Goal: Task Accomplishment & Management: Use online tool/utility

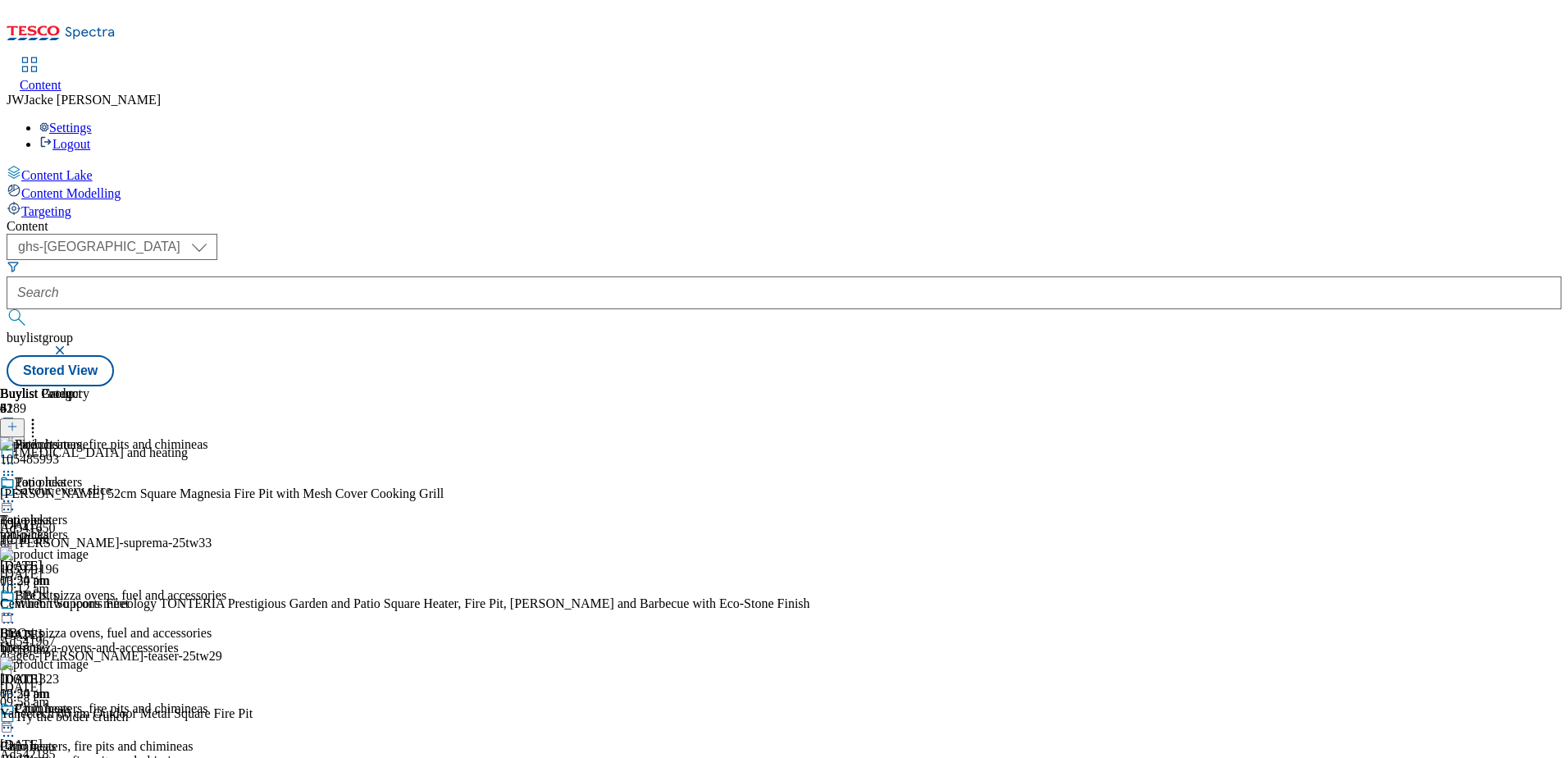
scroll to position [159, 0]
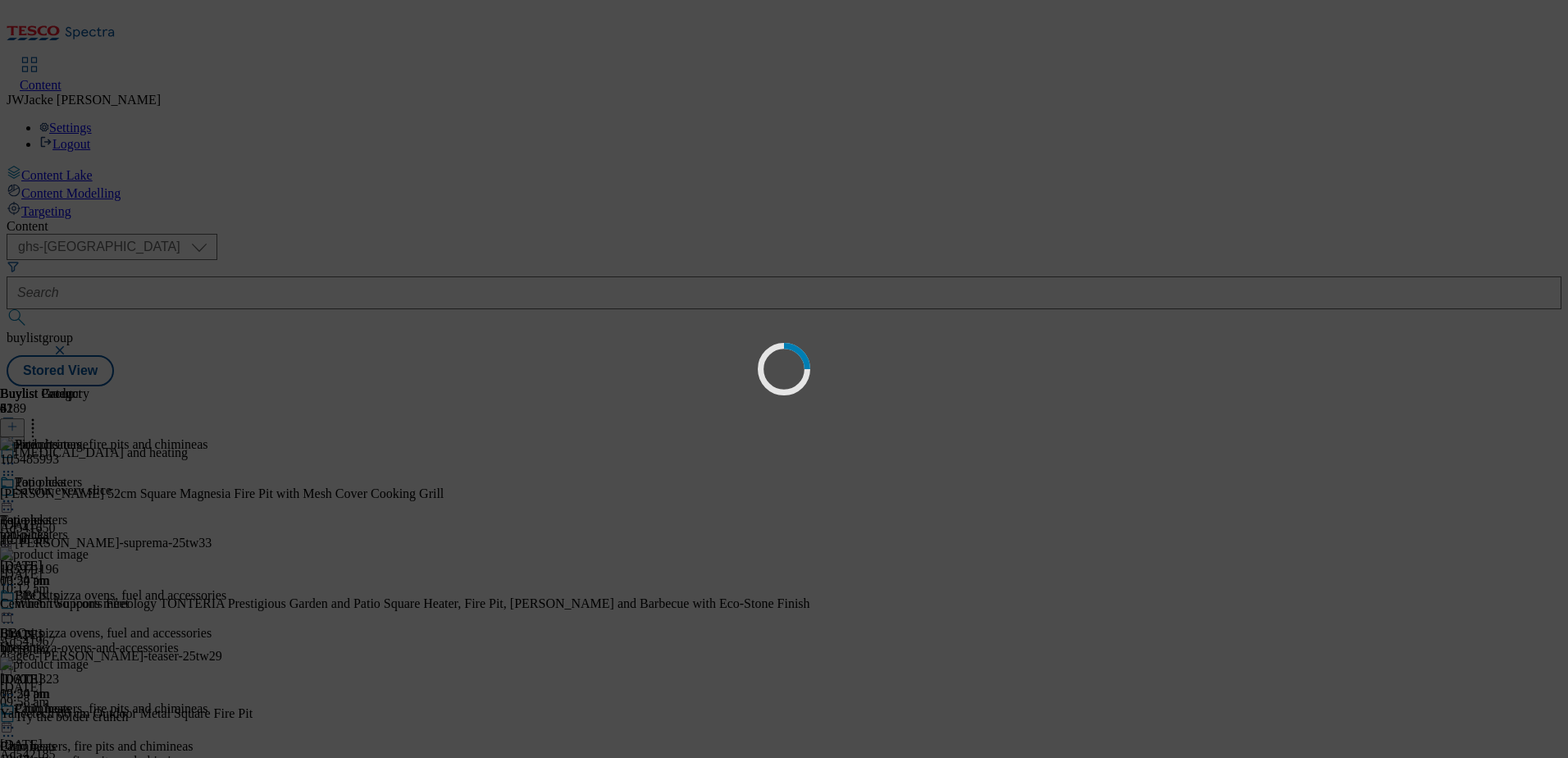
scroll to position [0, 0]
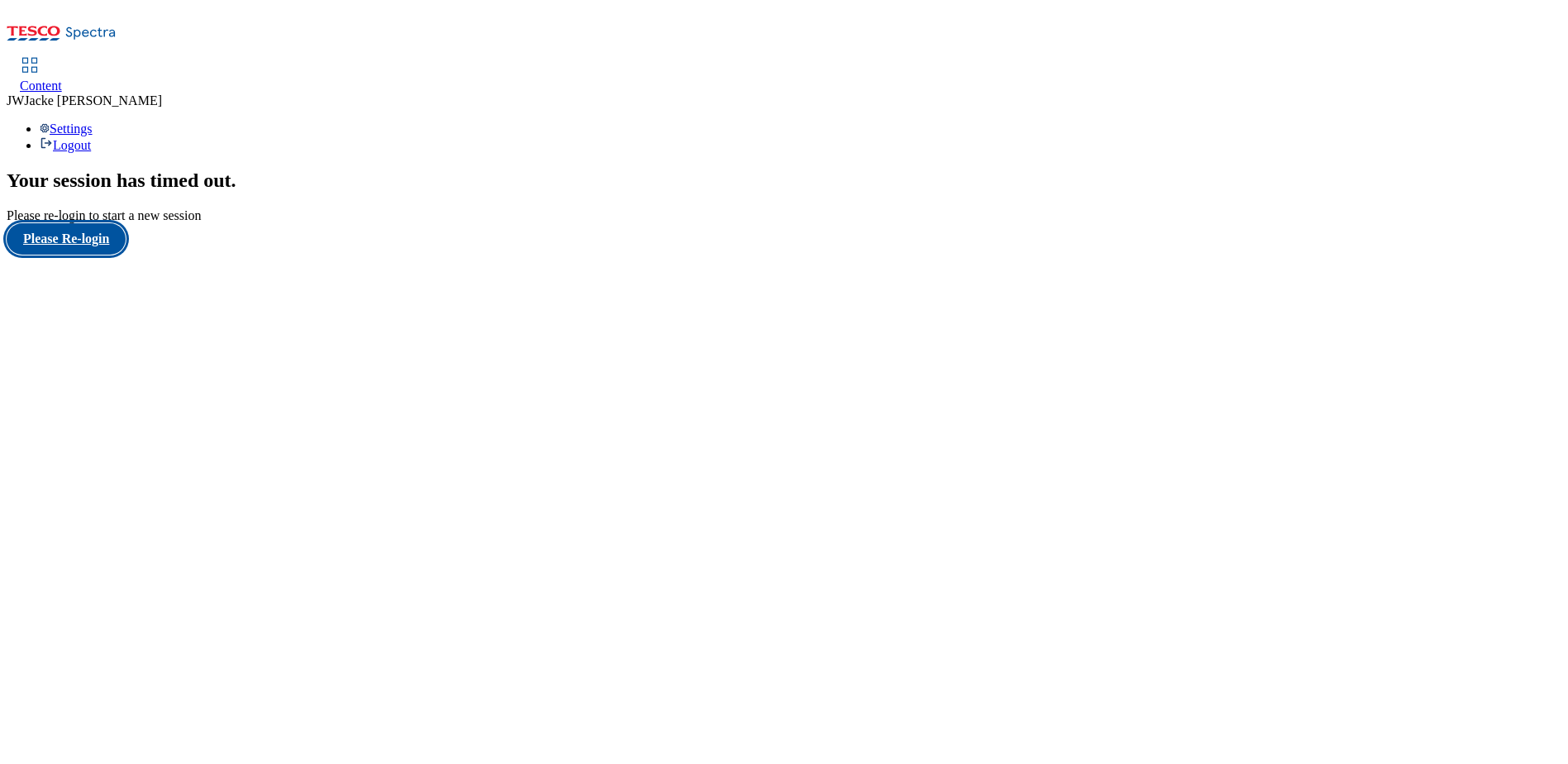
click at [84, 255] on button "Please Re-login" at bounding box center [67, 239] width 120 height 32
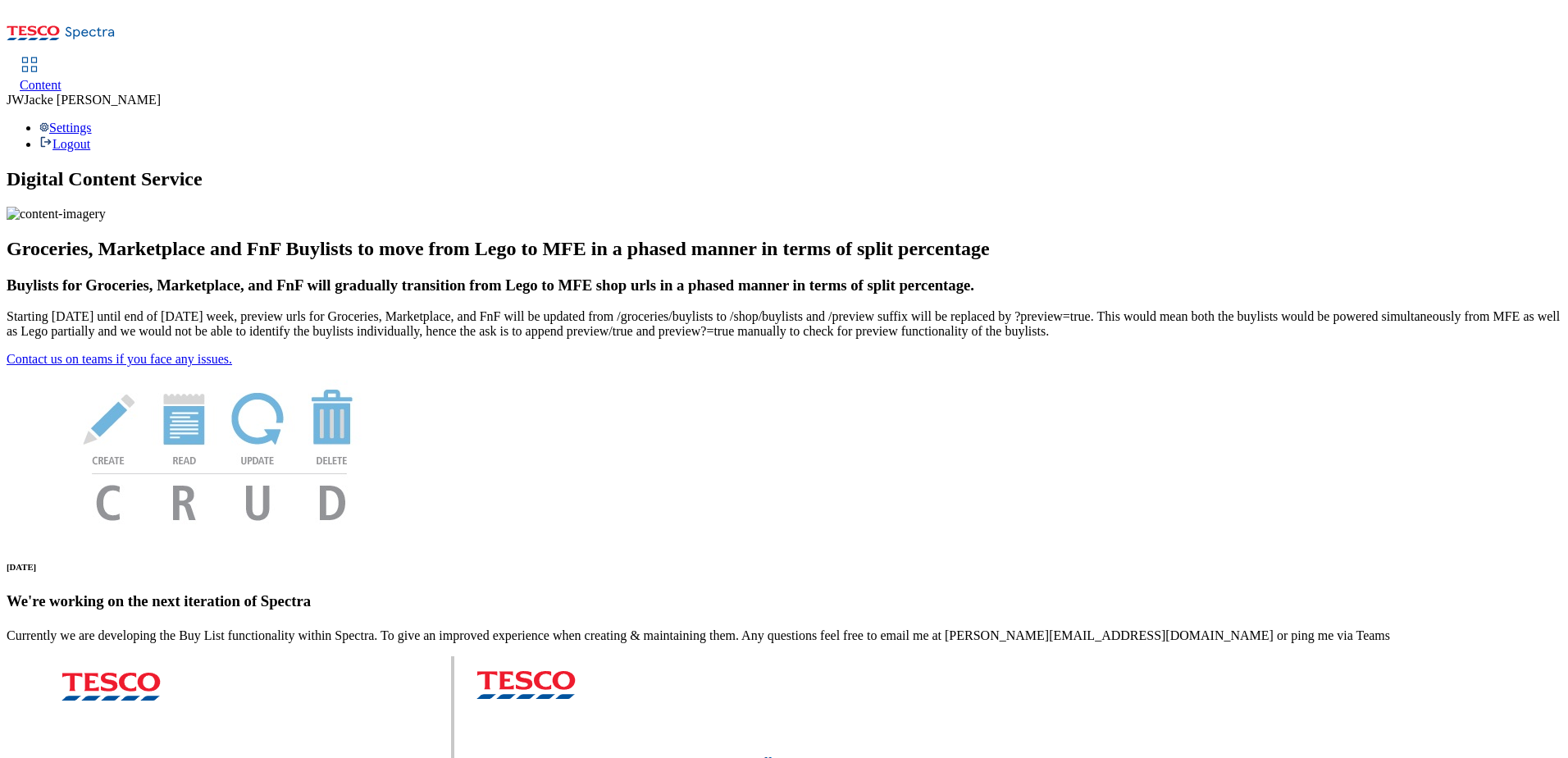
click at [61, 78] on span "Content" at bounding box center [41, 85] width 41 height 14
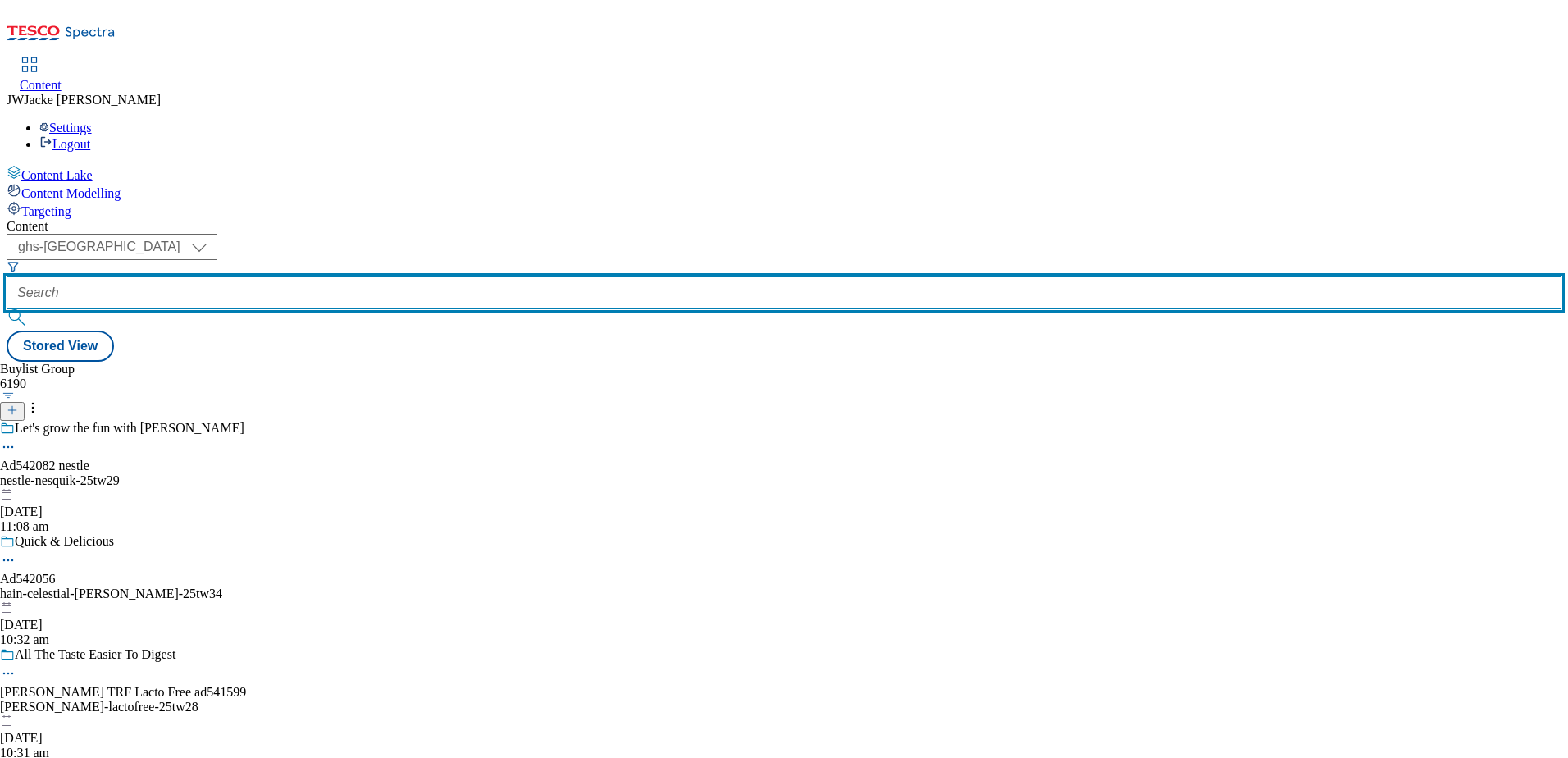
click at [436, 277] on input "text" at bounding box center [784, 293] width 1554 height 33
click at [409, 277] on input "text" at bounding box center [784, 293] width 1554 height 33
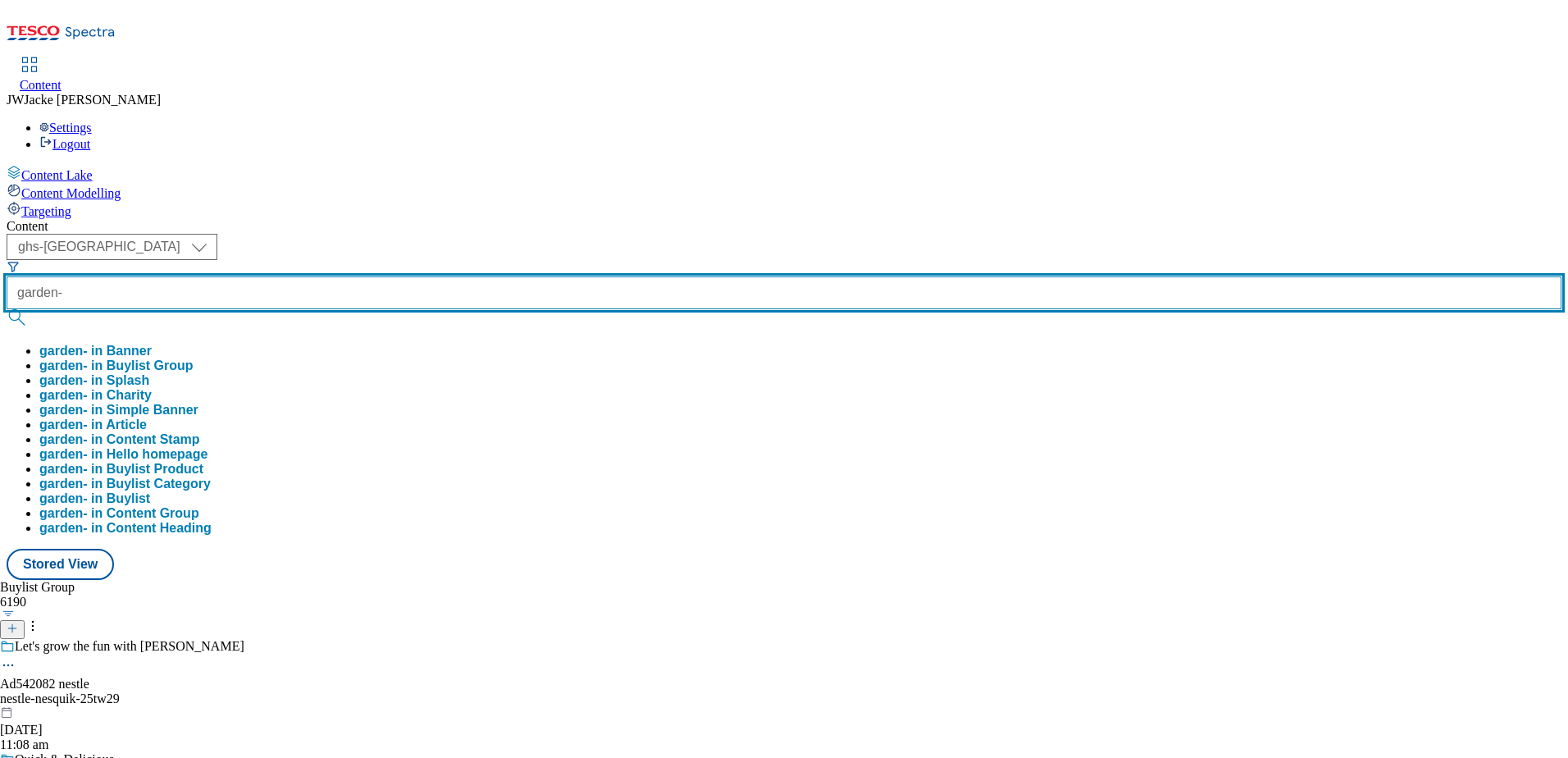
paste input "outdoor-cooking-and-heating"
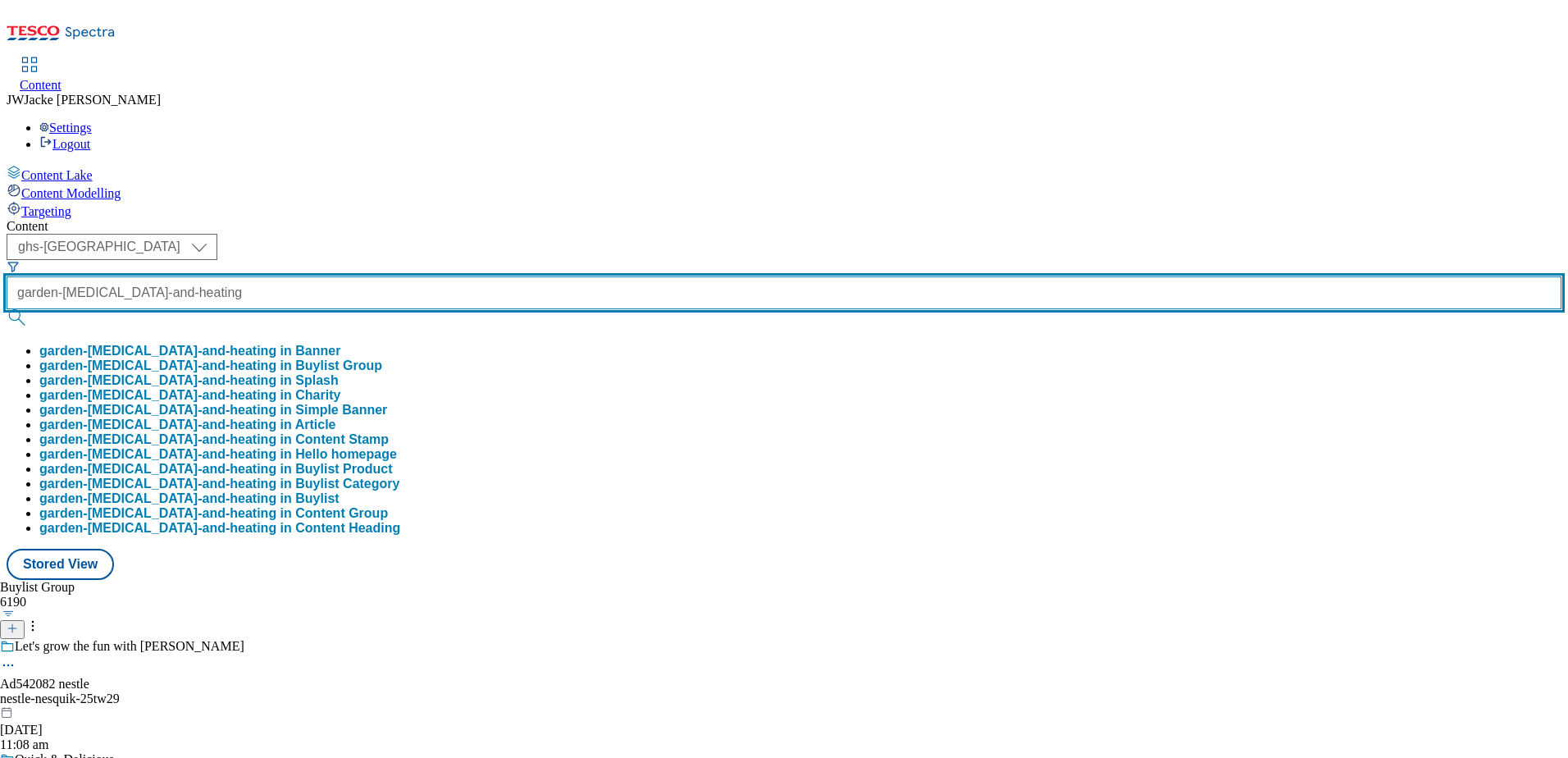
scroll to position [0, 70]
type input "garden-outdoor-cooking-and-heating"
click at [7, 309] on button "submit" at bounding box center [18, 317] width 23 height 17
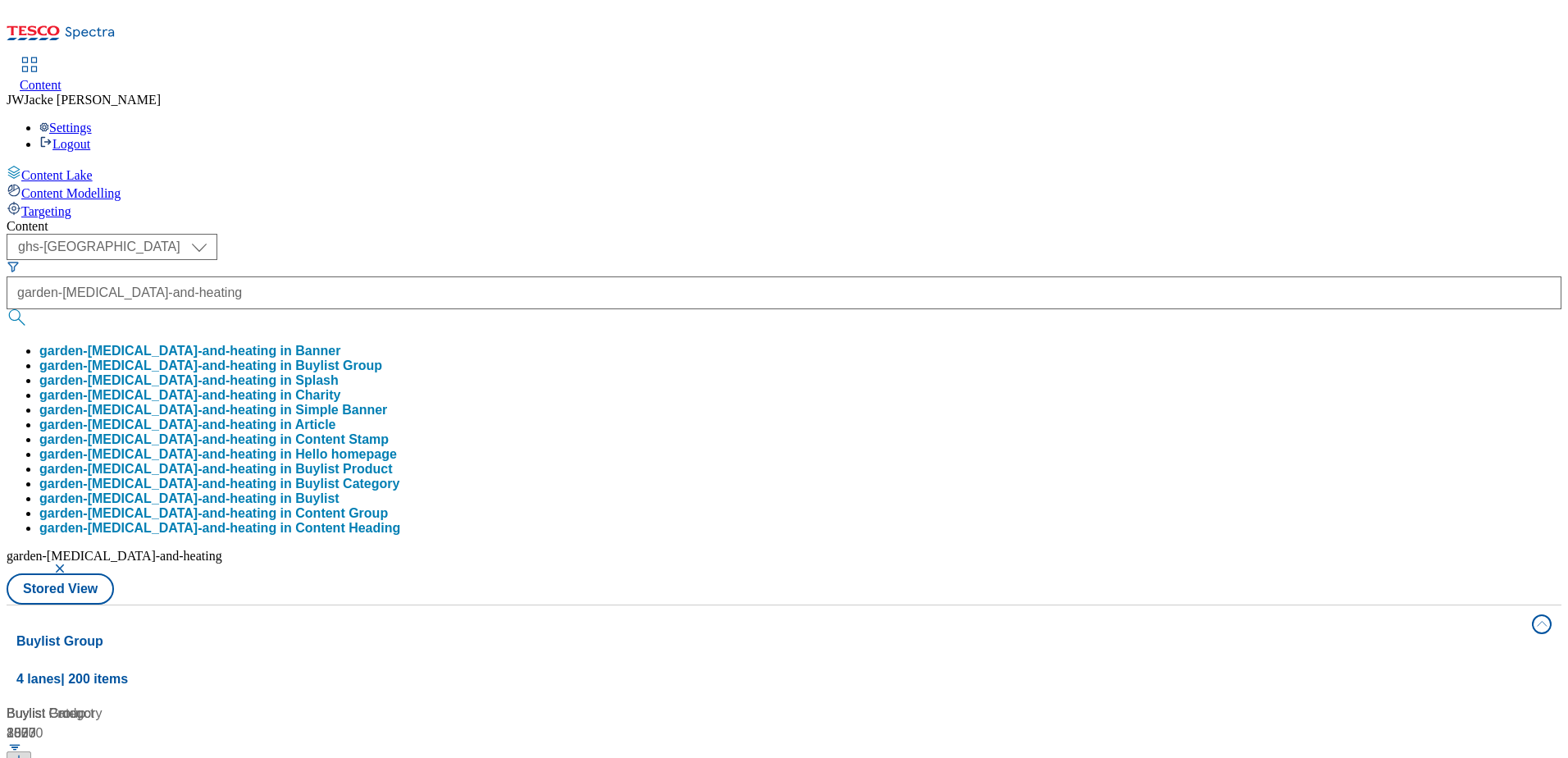
click at [382, 359] on button "garden-outdoor-cooking-and-heating in Buylist Group" at bounding box center [210, 366] width 343 height 15
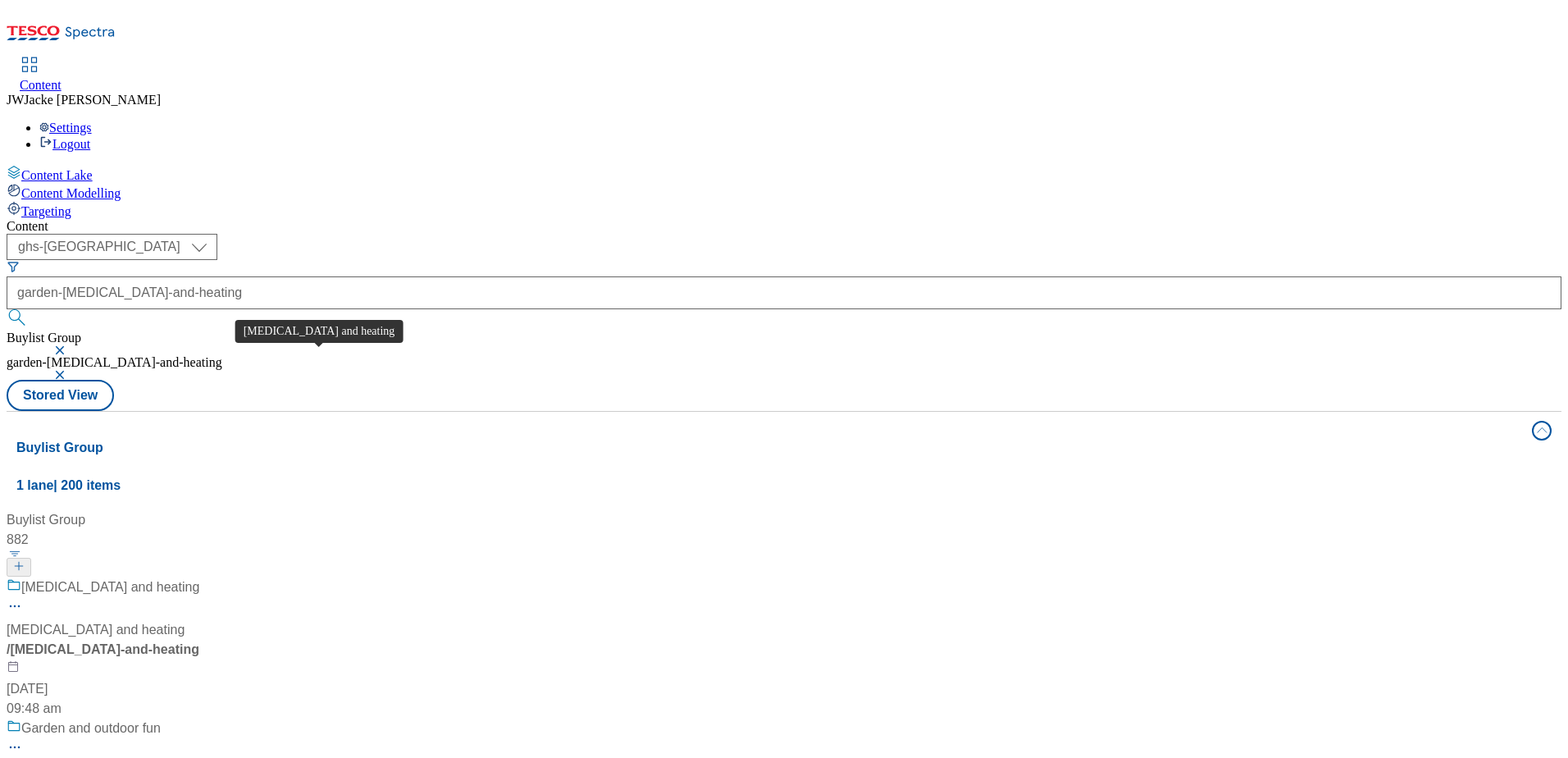
click at [185, 620] on div "[MEDICAL_DATA] and heating" at bounding box center [96, 630] width 178 height 20
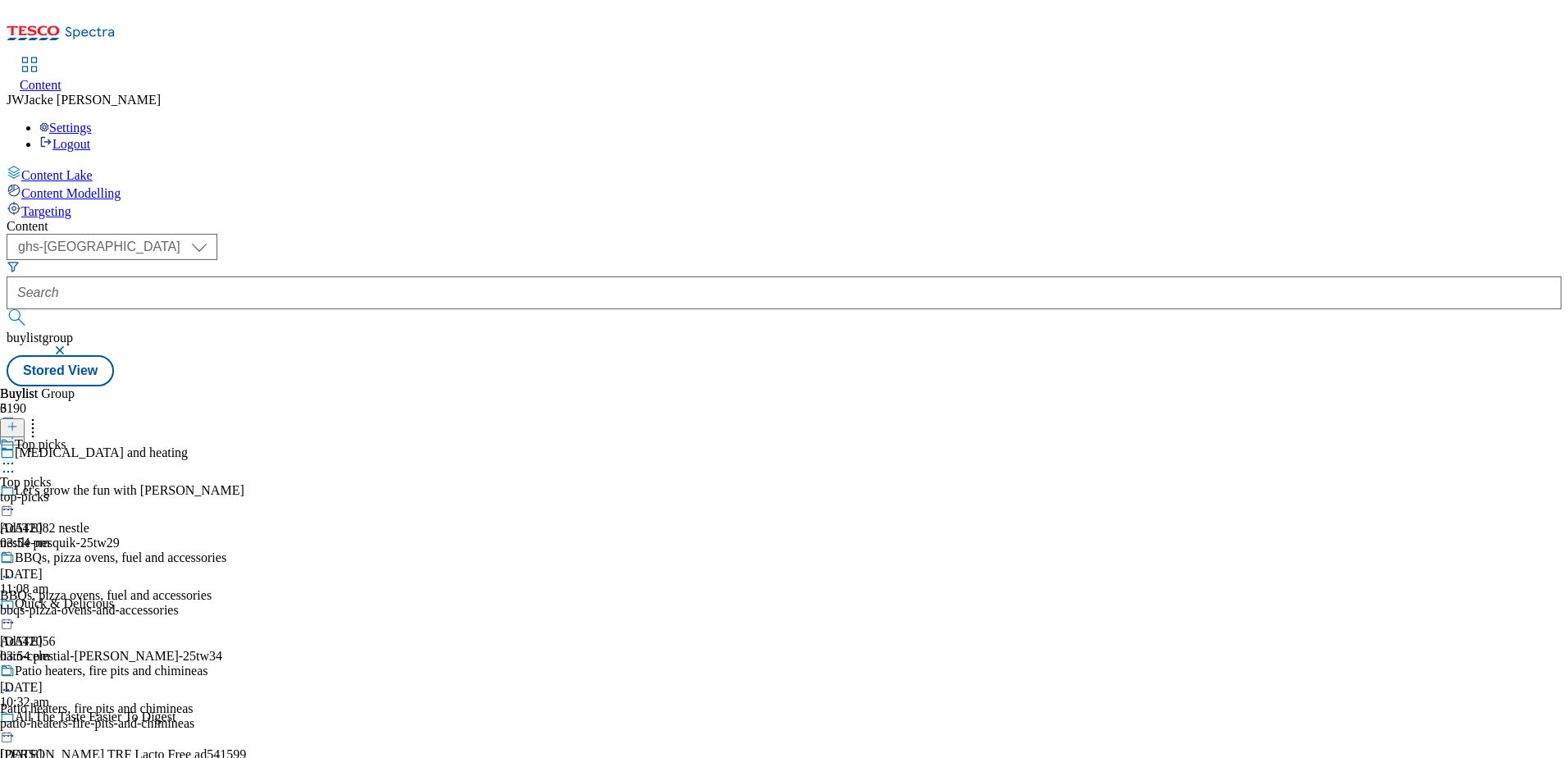
scroll to position [22, 0]
click at [226, 663] on div "Patio heaters, fire pits and chimineas Patio heaters, fire pits and chimineas p…" at bounding box center [113, 719] width 226 height 114
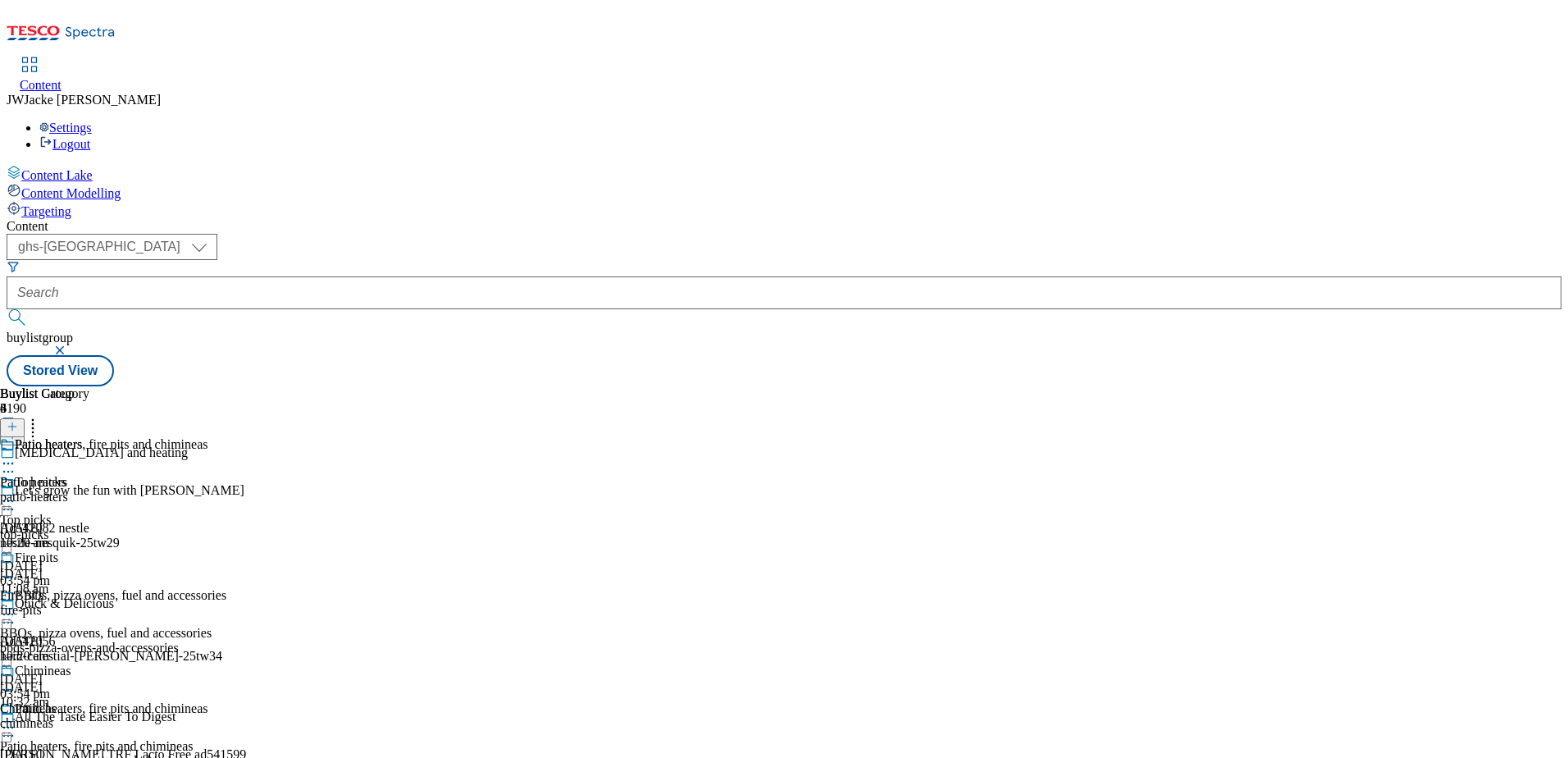
scroll to position [159, 0]
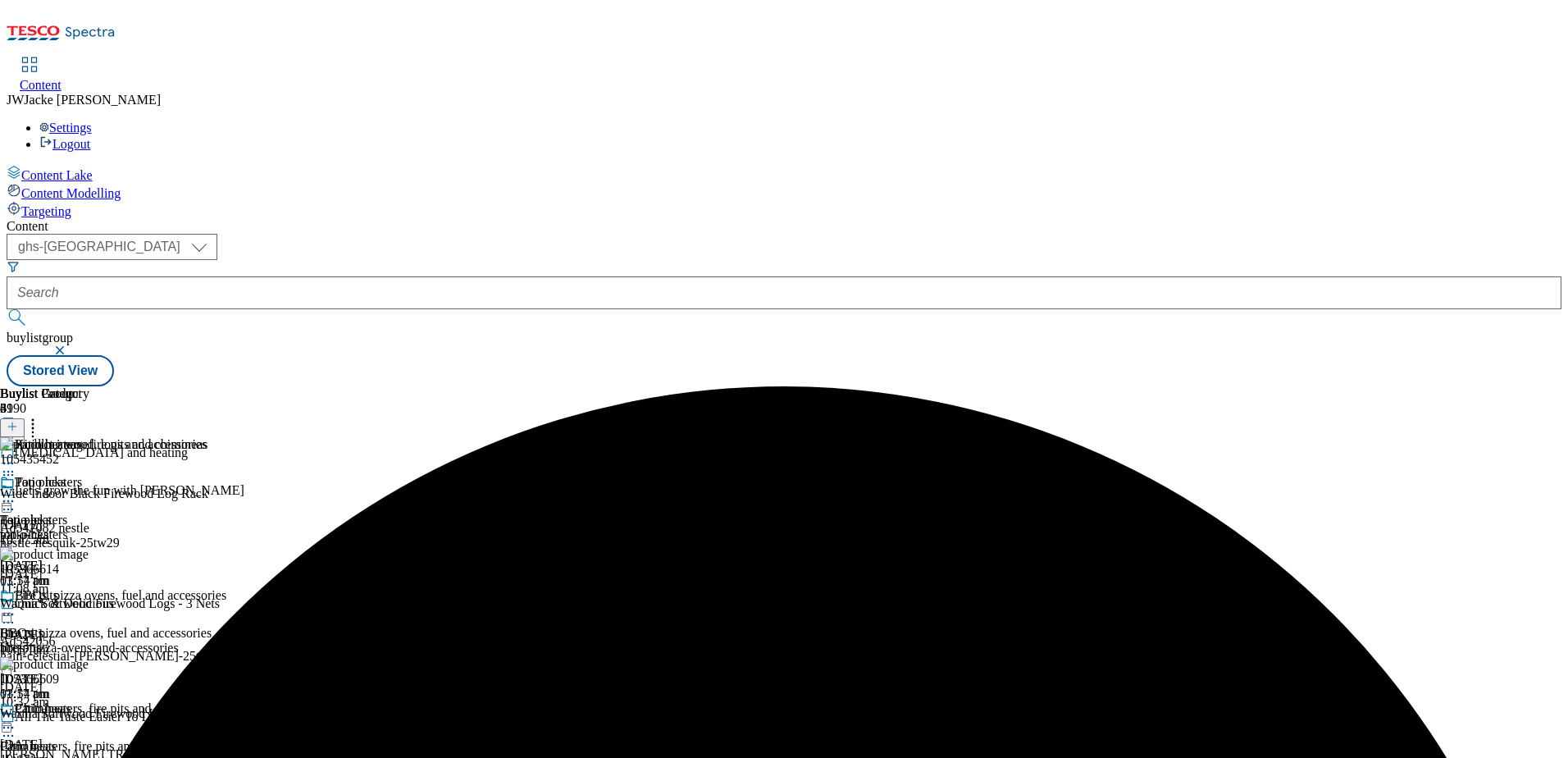
click at [17, 466] on icon at bounding box center [8, 474] width 17 height 17
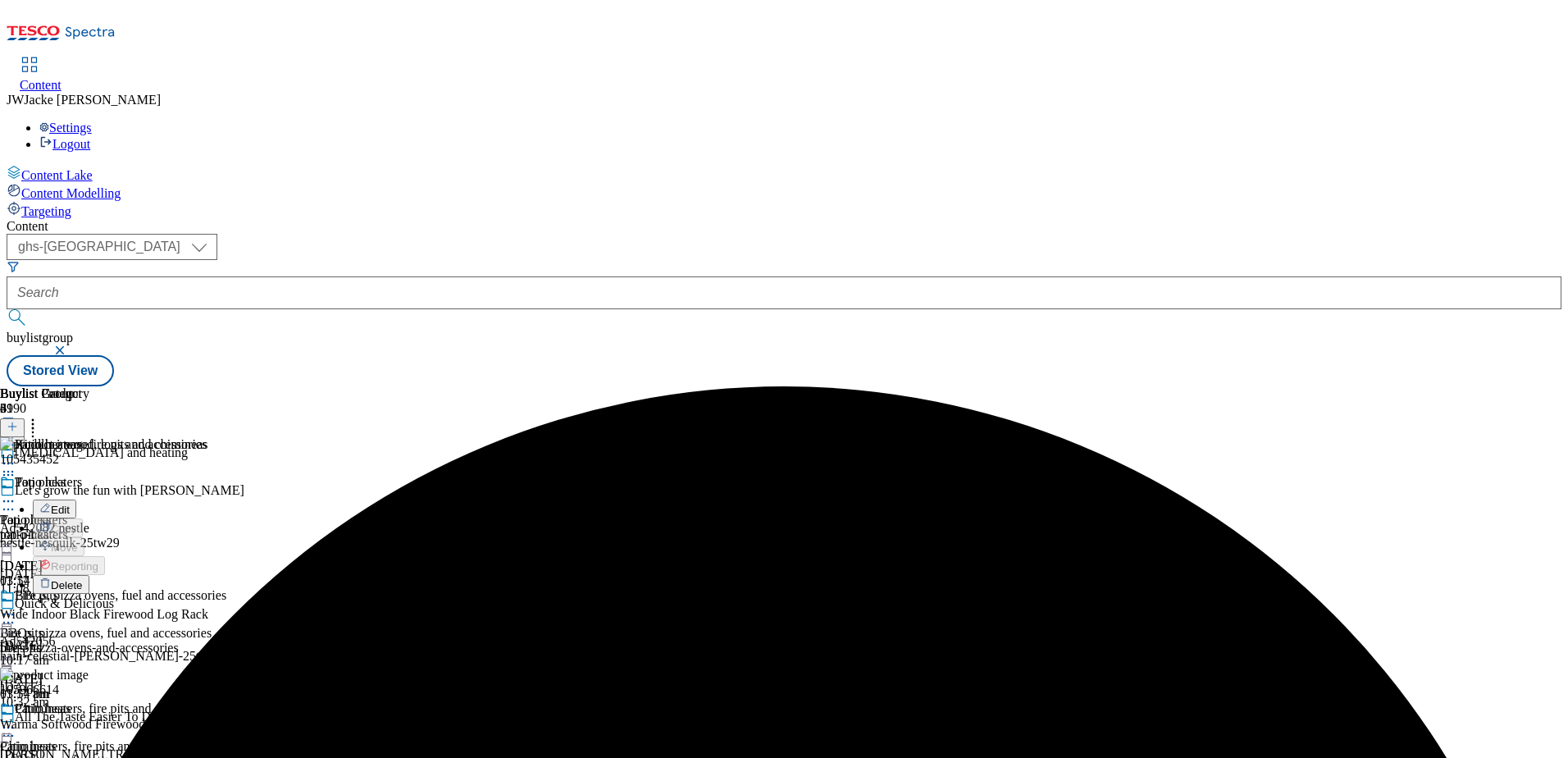
click at [83, 579] on span "Delete" at bounding box center [66, 585] width 32 height 12
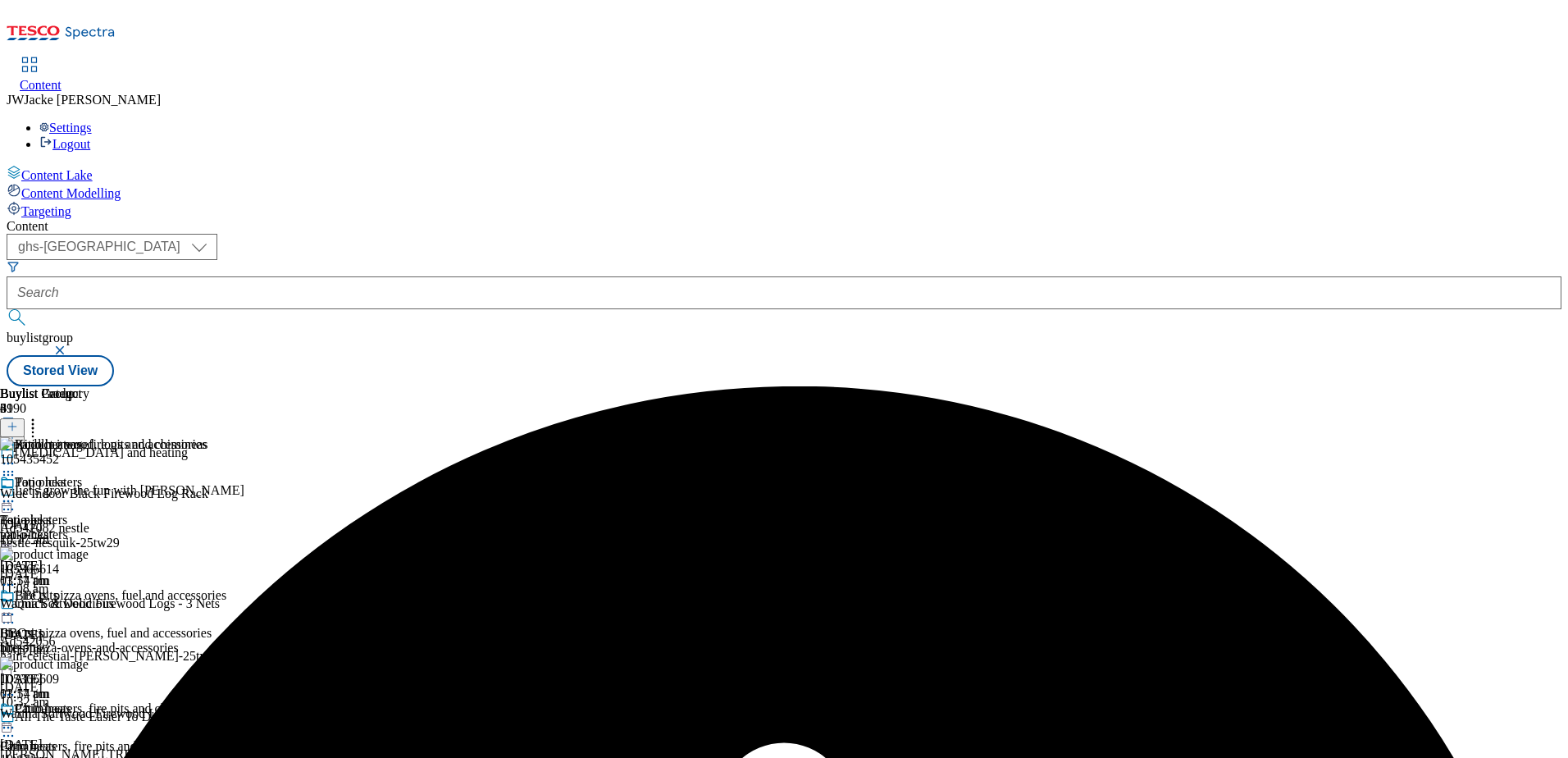
click at [17, 456] on icon at bounding box center [8, 463] width 17 height 17
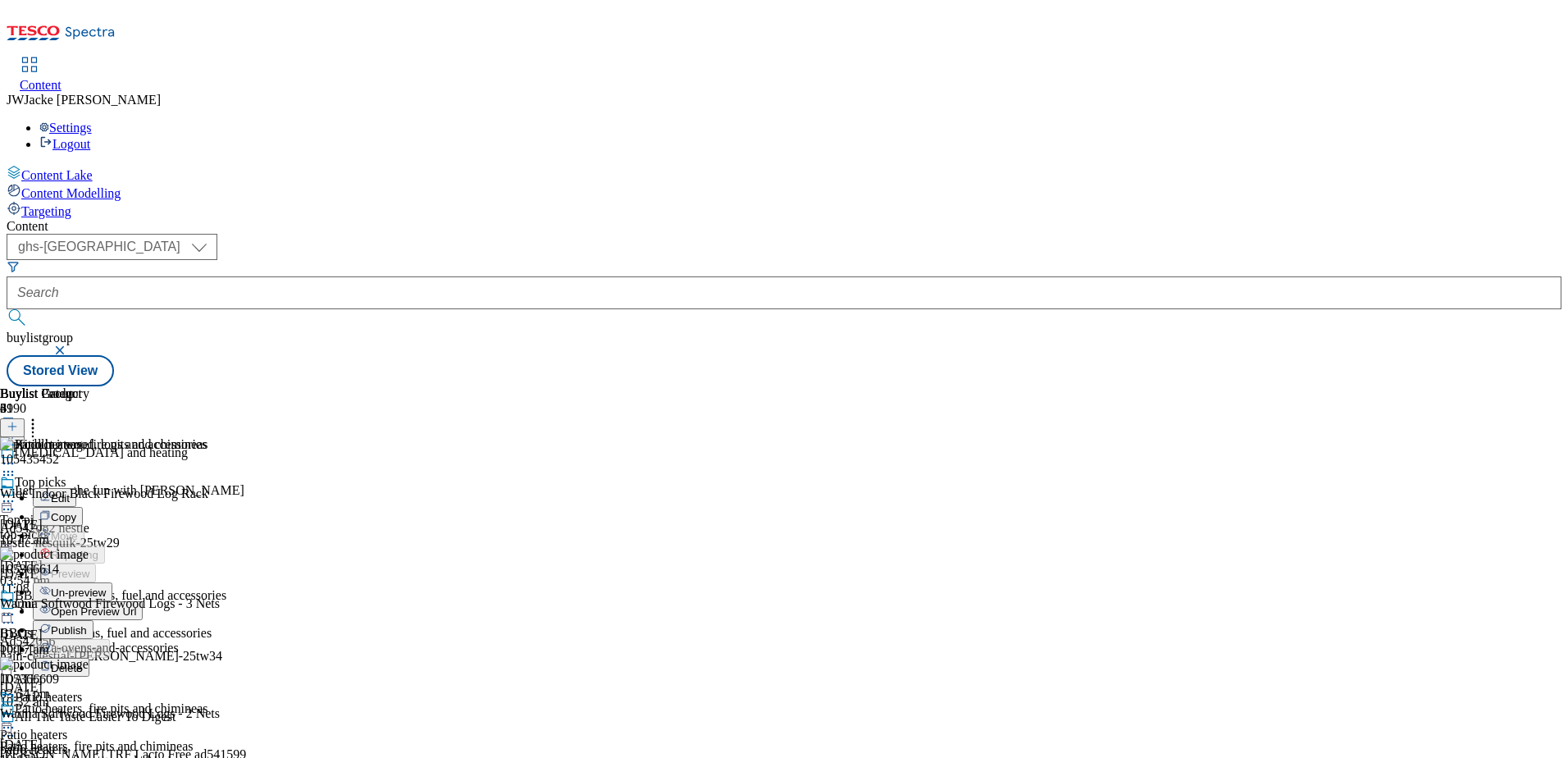
click at [106, 586] on span "Un-preview" at bounding box center [78, 592] width 55 height 12
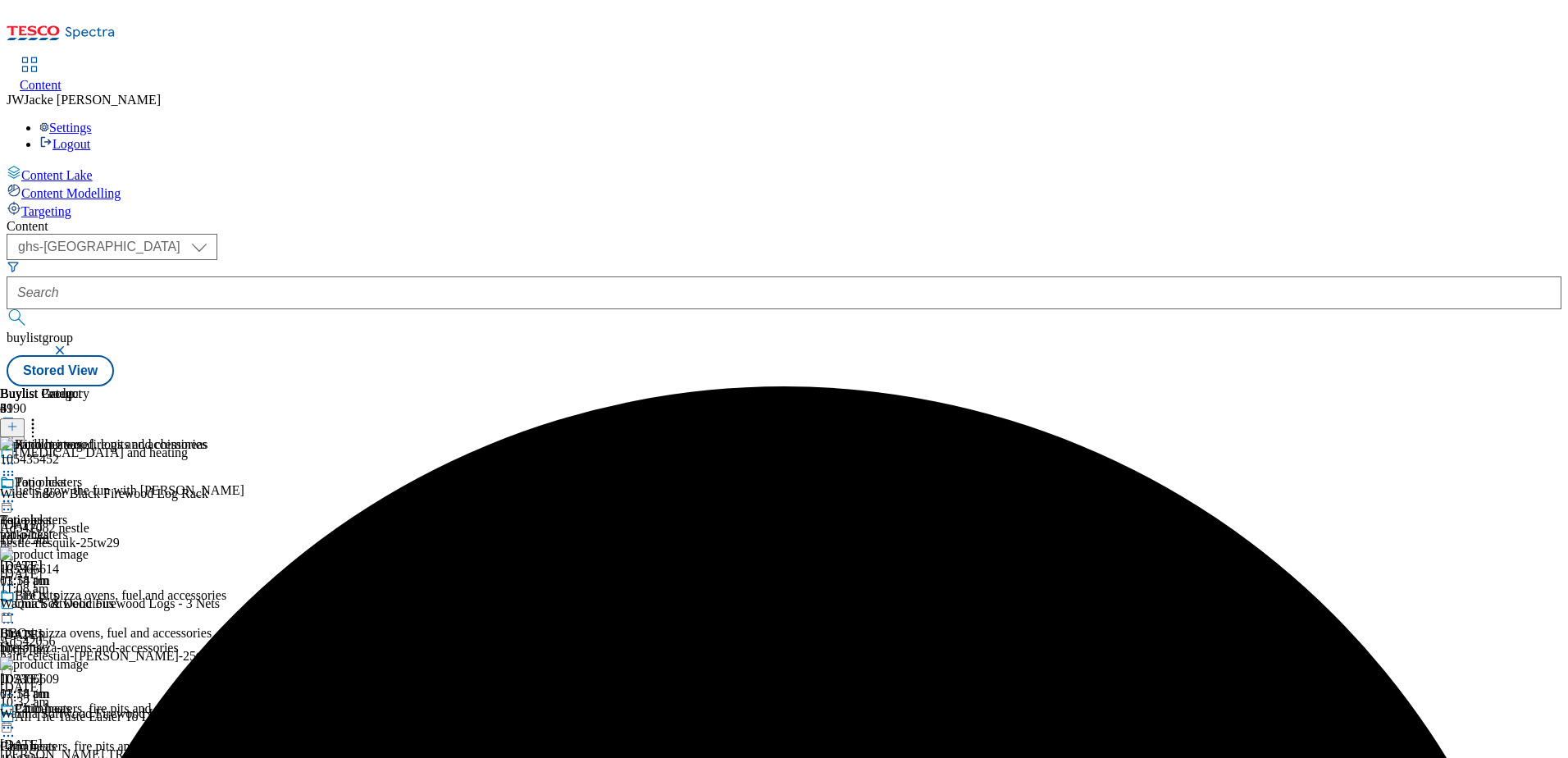
click at [17, 466] on icon at bounding box center [8, 474] width 17 height 17
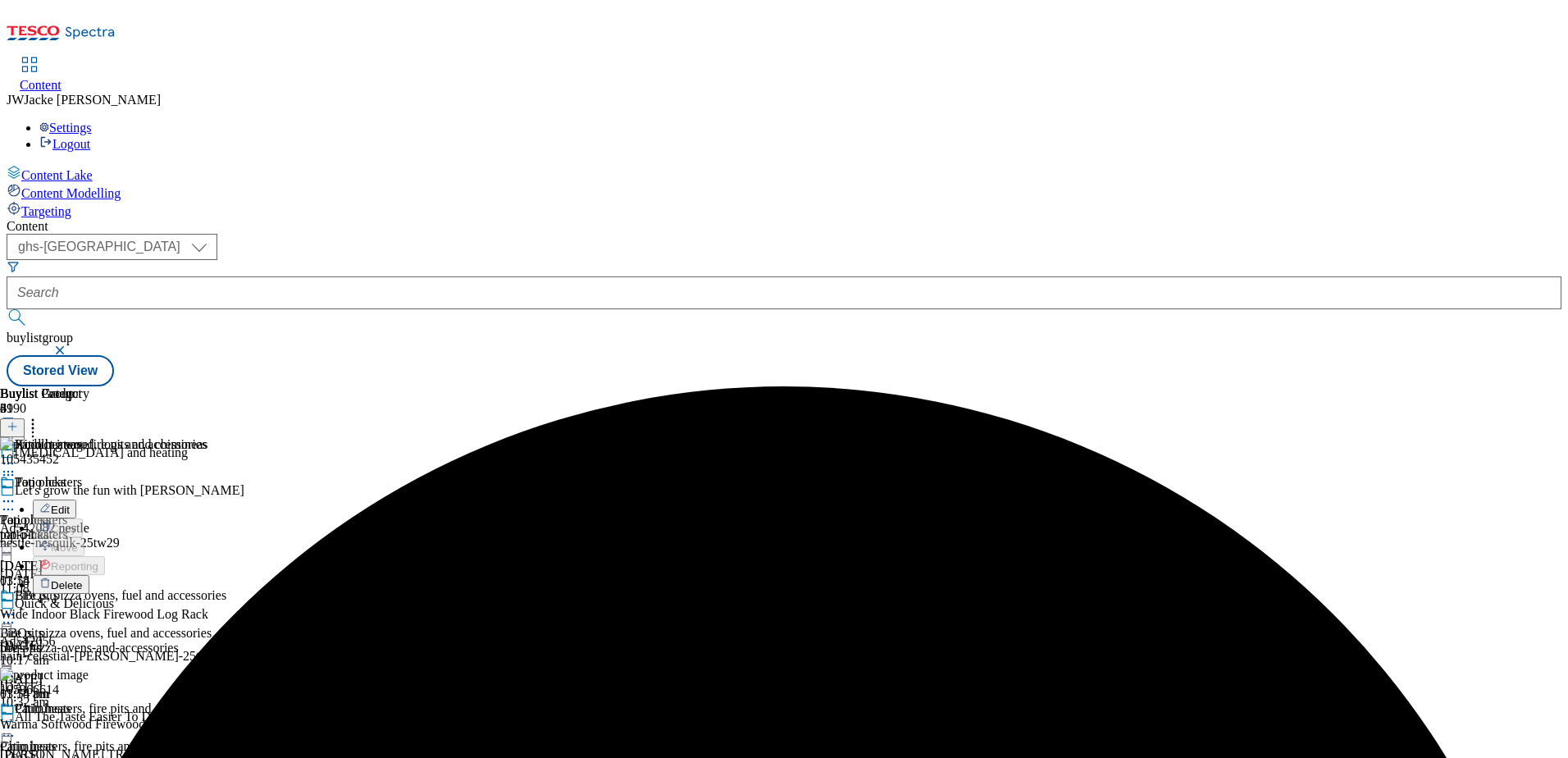
click at [83, 579] on span "Delete" at bounding box center [66, 585] width 32 height 12
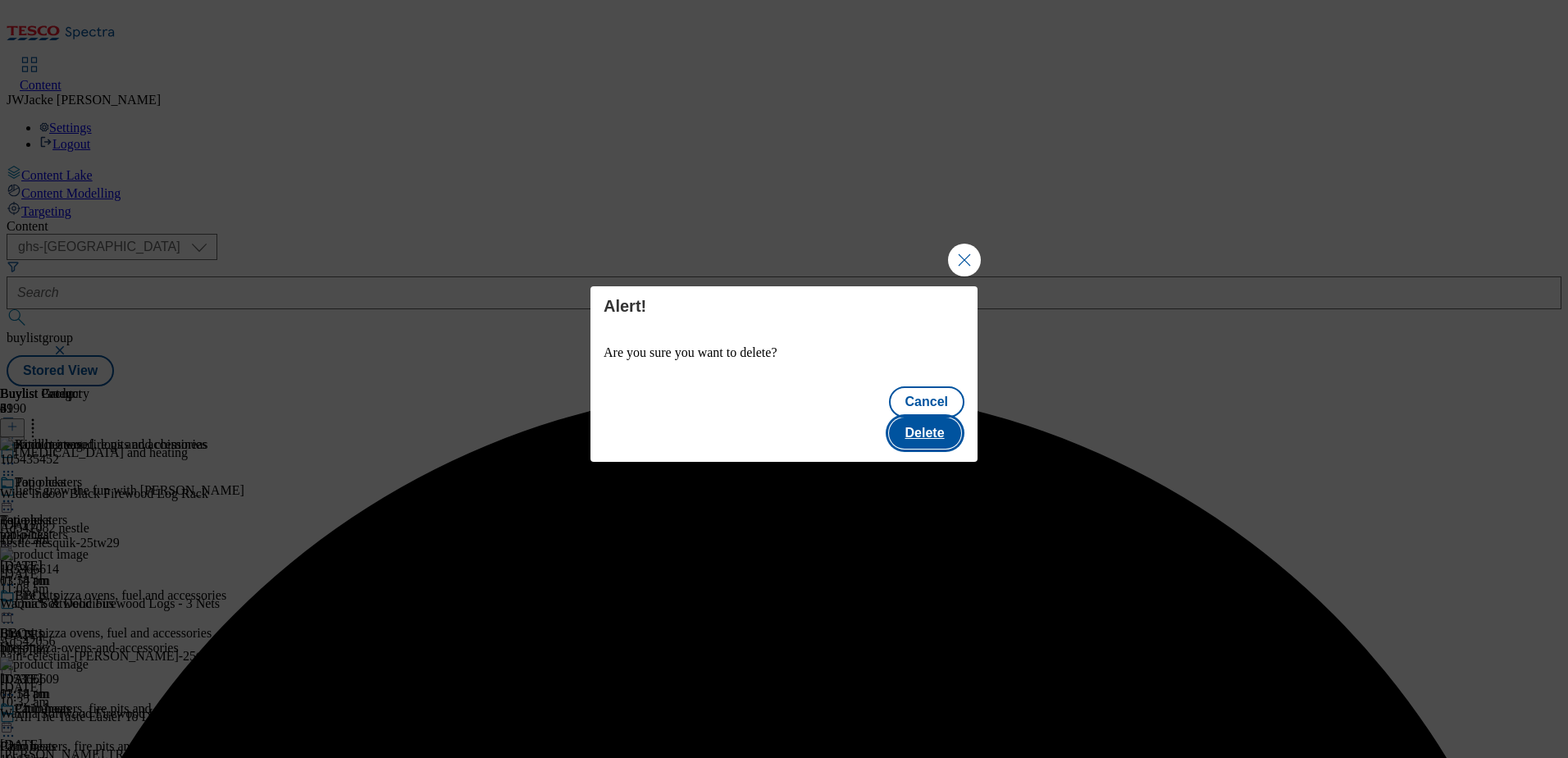
click at [932, 417] on button "Delete" at bounding box center [925, 433] width 72 height 32
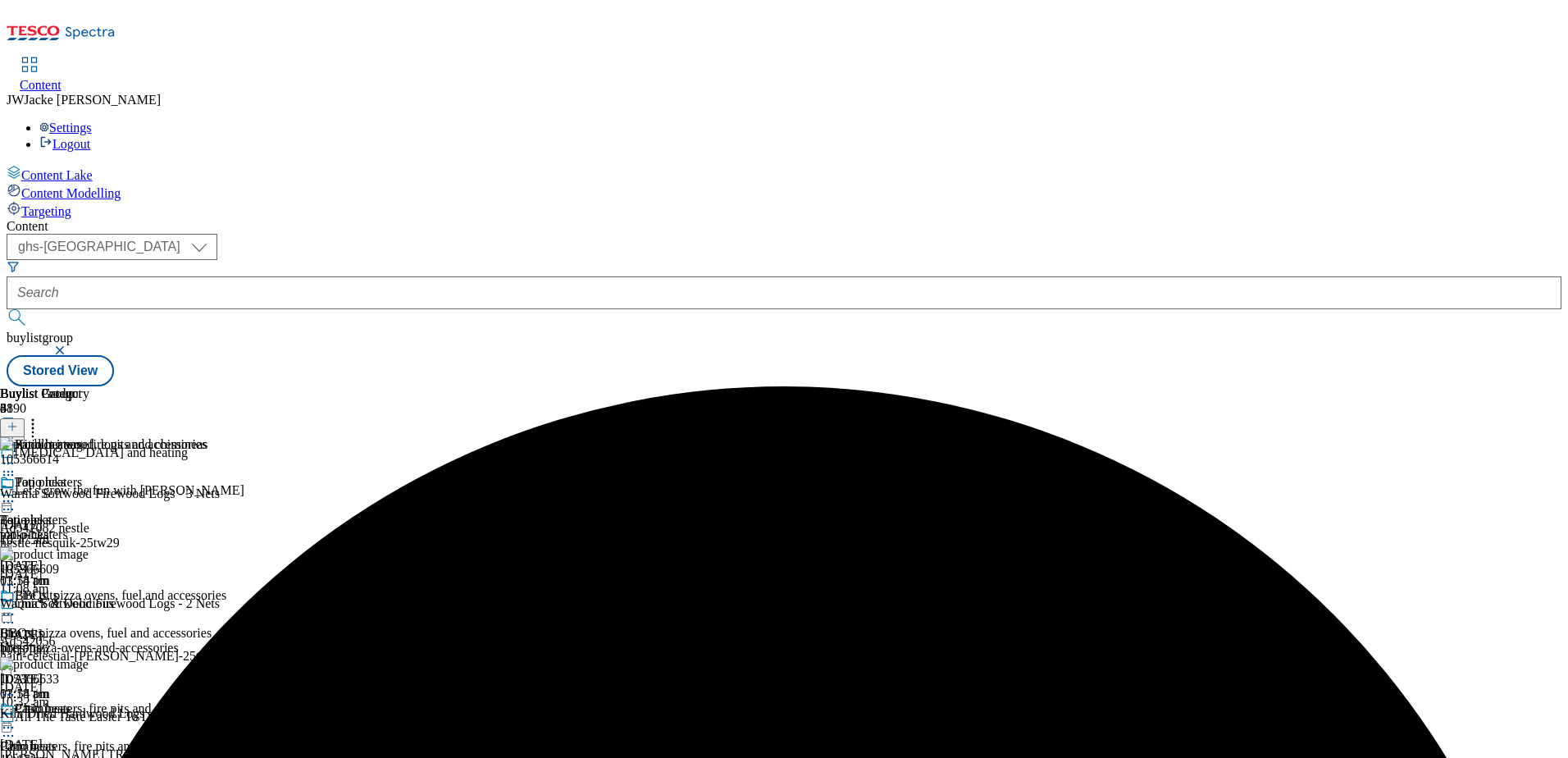
click at [14, 463] on circle at bounding box center [13, 463] width 2 height 2
click at [89, 567] on span "Preview" at bounding box center [69, 573] width 39 height 12
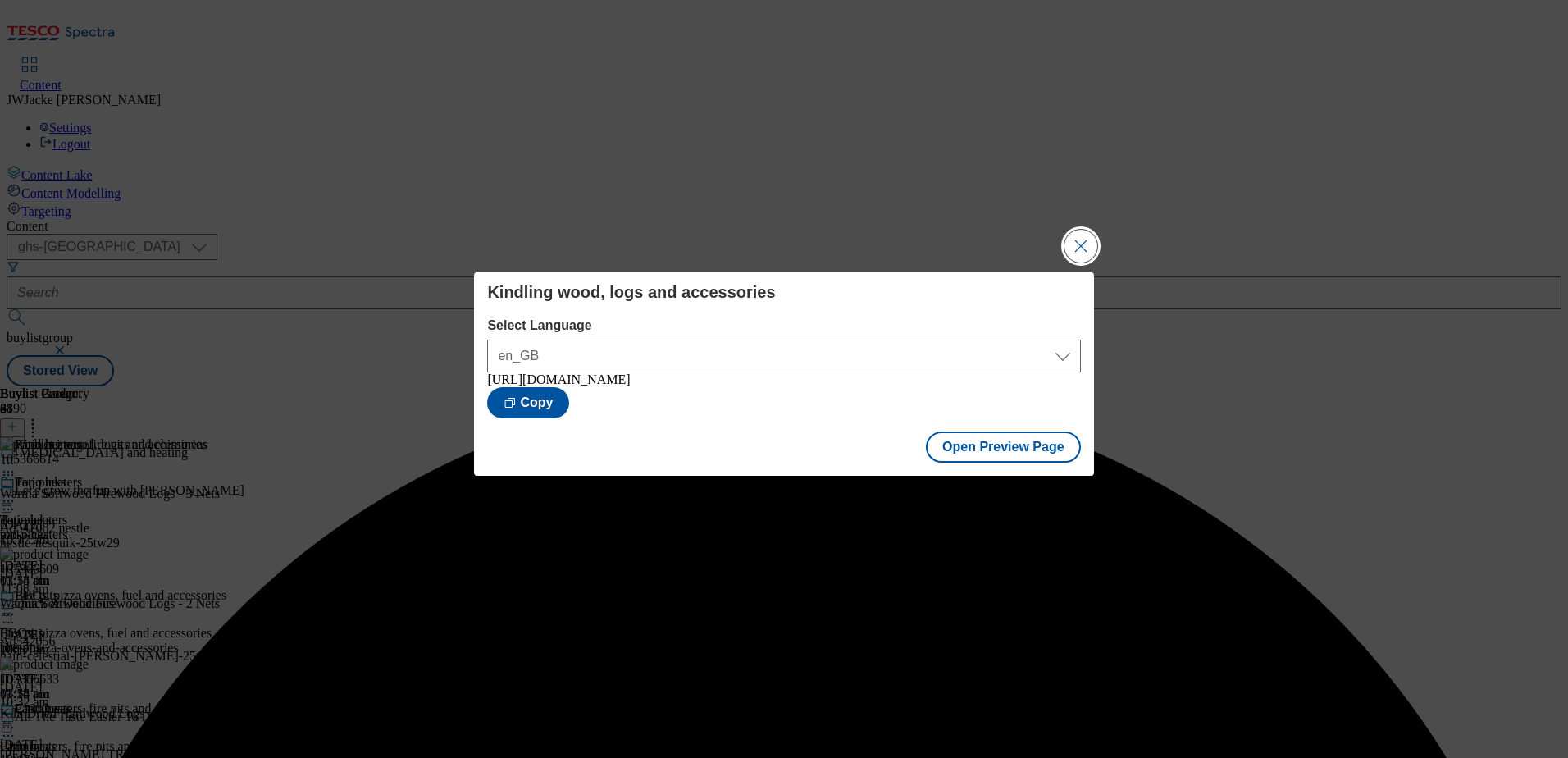
click at [1081, 244] on button "Close Modal" at bounding box center [1080, 245] width 33 height 33
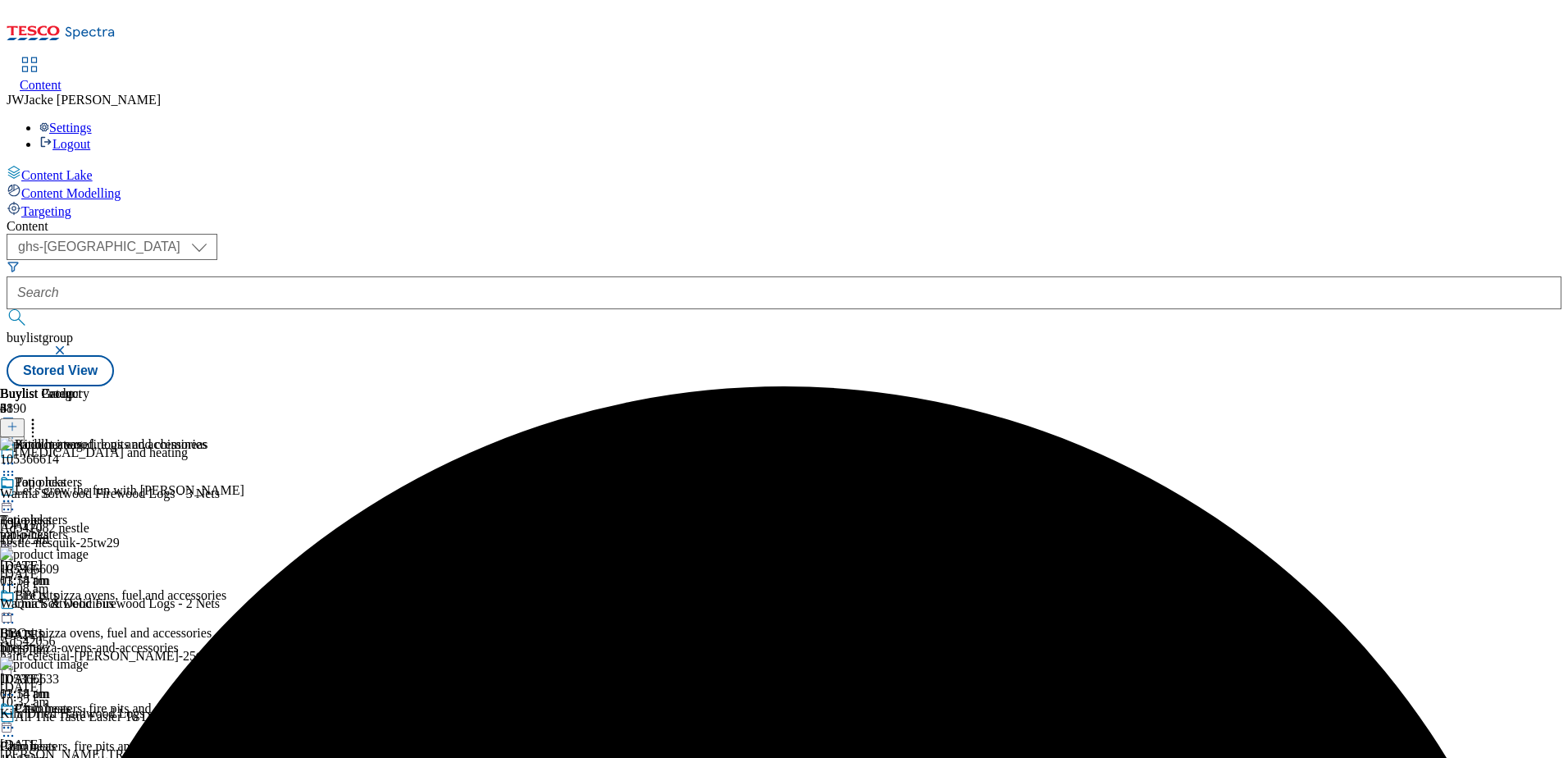
click at [17, 456] on icon at bounding box center [8, 463] width 17 height 17
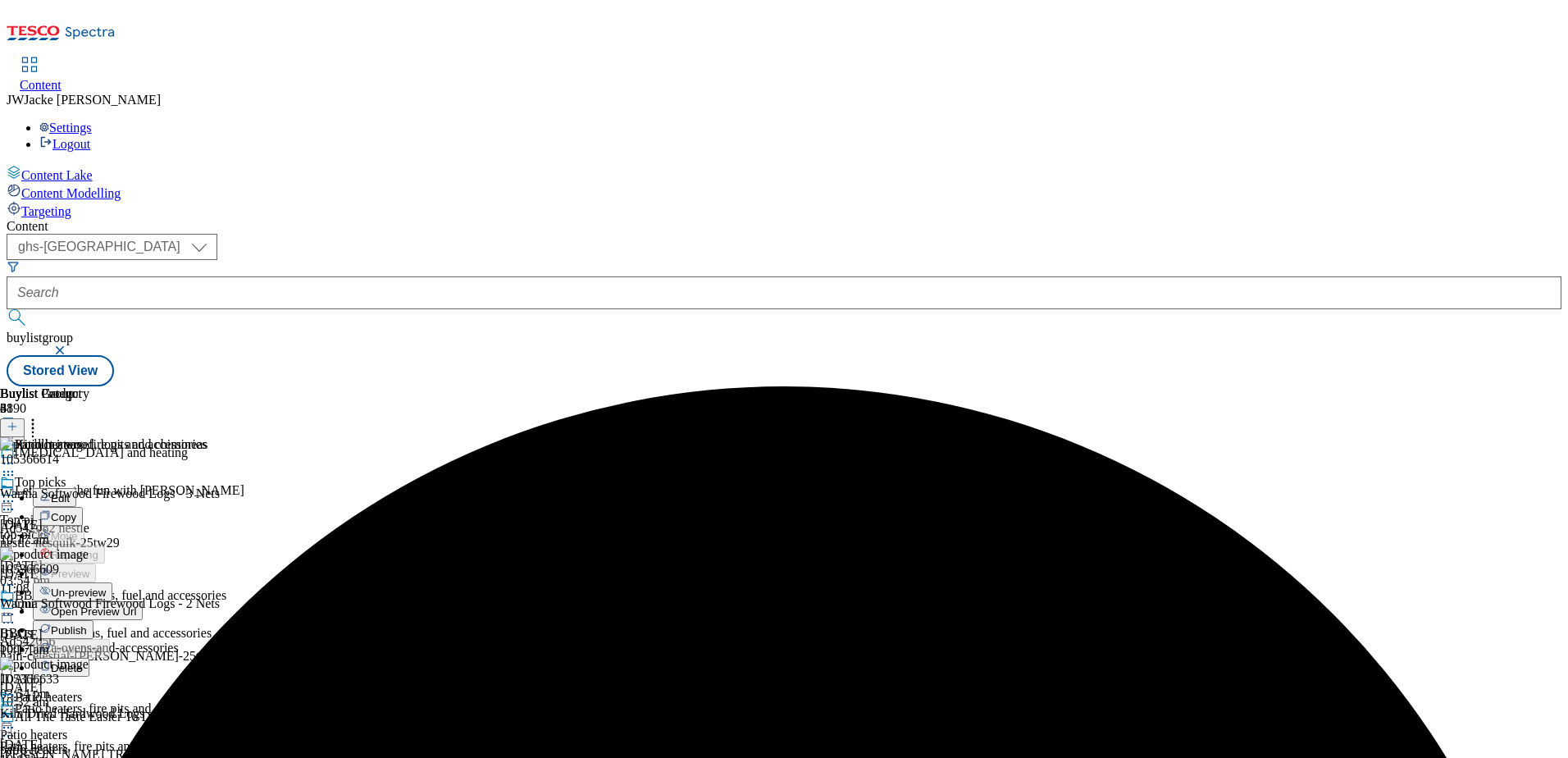
click at [87, 625] on span "Publish" at bounding box center [68, 631] width 37 height 12
